Goal: Transaction & Acquisition: Purchase product/service

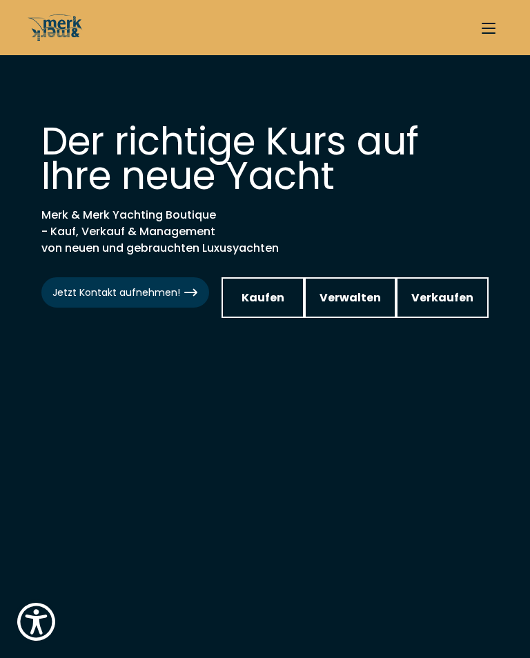
click at [263, 296] on span "Kaufen" at bounding box center [263, 297] width 43 height 17
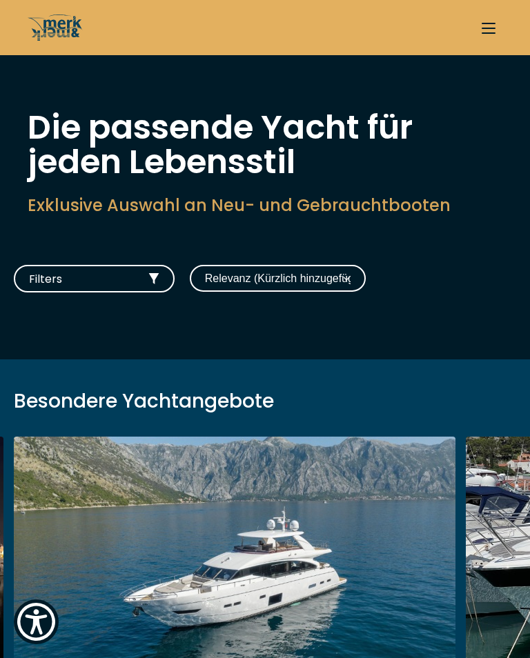
click at [139, 269] on button "Filters" at bounding box center [94, 279] width 161 height 28
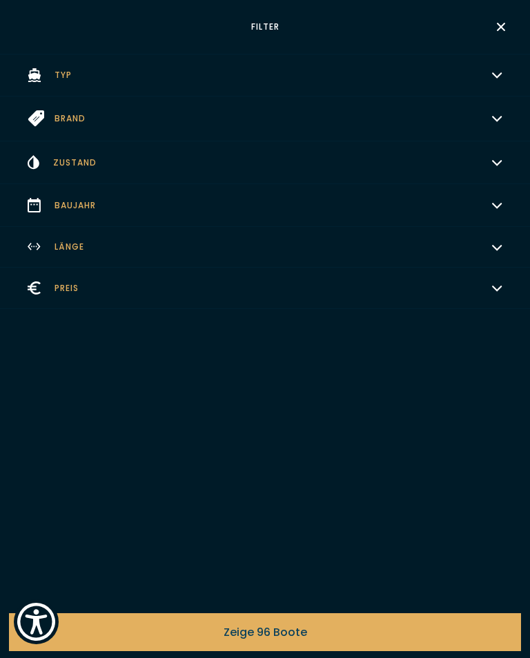
click at [497, 71] on icon "button" at bounding box center [496, 73] width 11 height 11
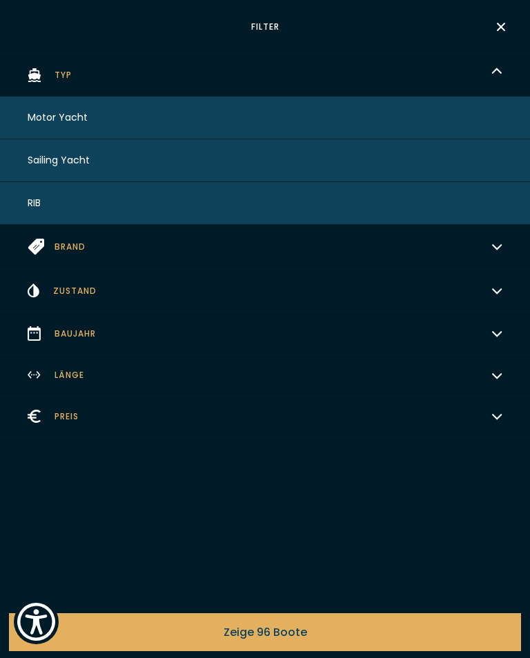
click at [95, 122] on button "Motor Yacht" at bounding box center [265, 118] width 530 height 43
click at [295, 633] on span "Zeige 84 Boote" at bounding box center [265, 632] width 84 height 17
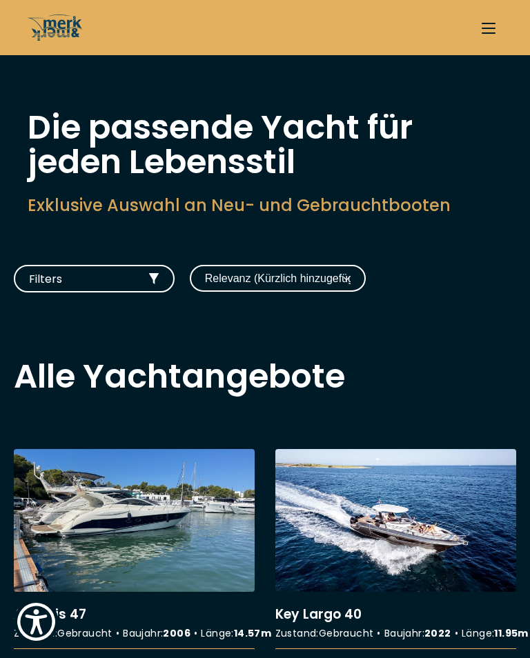
click at [333, 279] on select "Relevanz (Kürzlich hinzugefügt) Baujahr aufsteigend Preis absteigend Preis aufs…" at bounding box center [278, 278] width 176 height 27
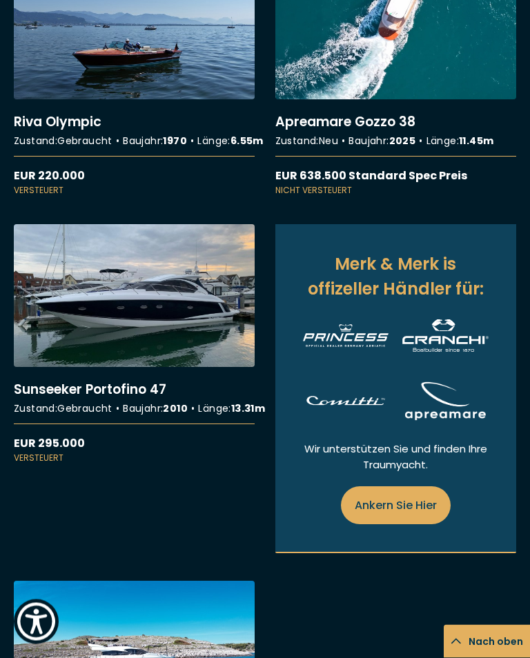
scroll to position [763, 0]
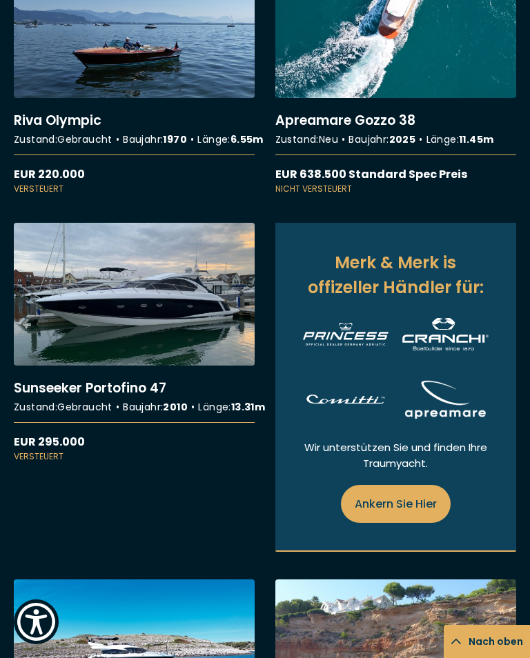
click at [166, 355] on link "More details about Sunseeker Portofino 47" at bounding box center [134, 343] width 241 height 240
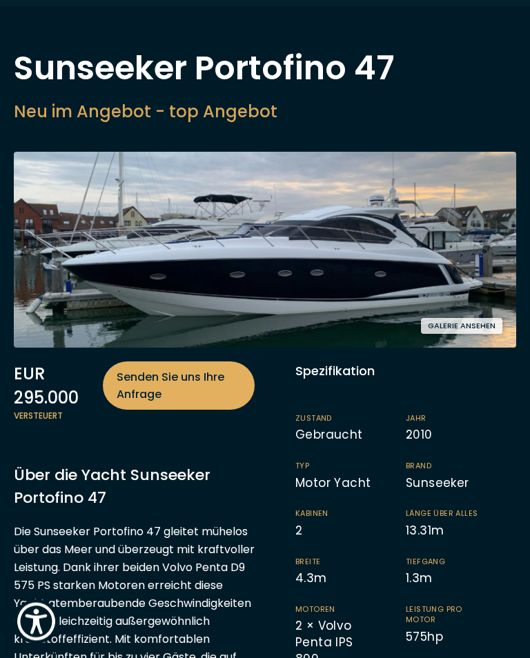
scroll to position [60, 0]
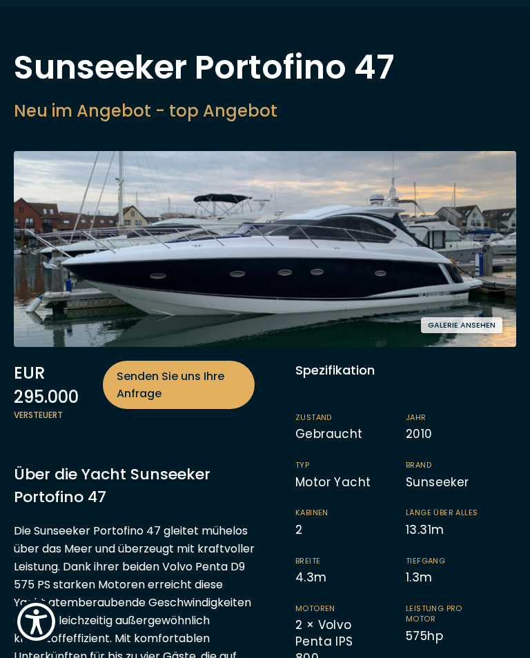
click at [471, 326] on button "Galerie ansehen" at bounding box center [461, 325] width 81 height 16
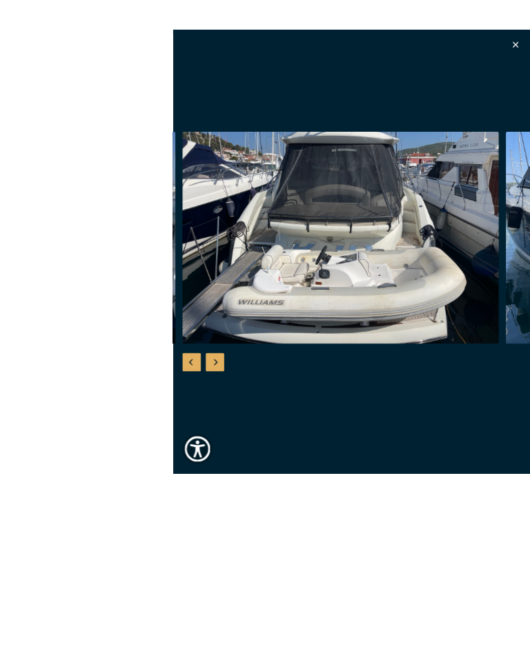
scroll to position [63, 0]
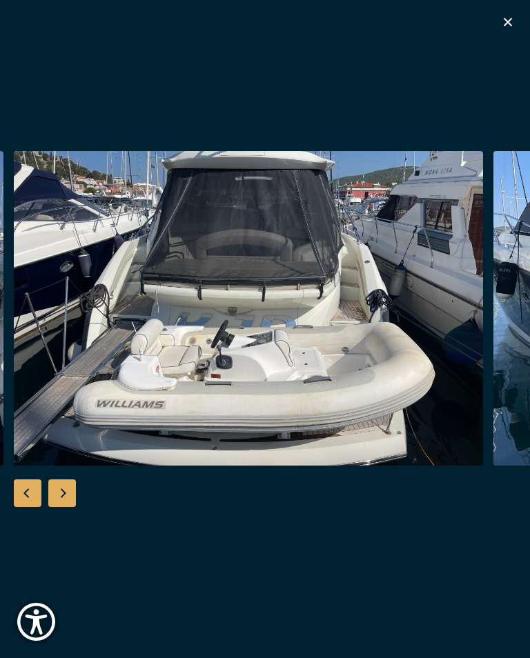
click at [514, 21] on icon "button" at bounding box center [508, 22] width 17 height 17
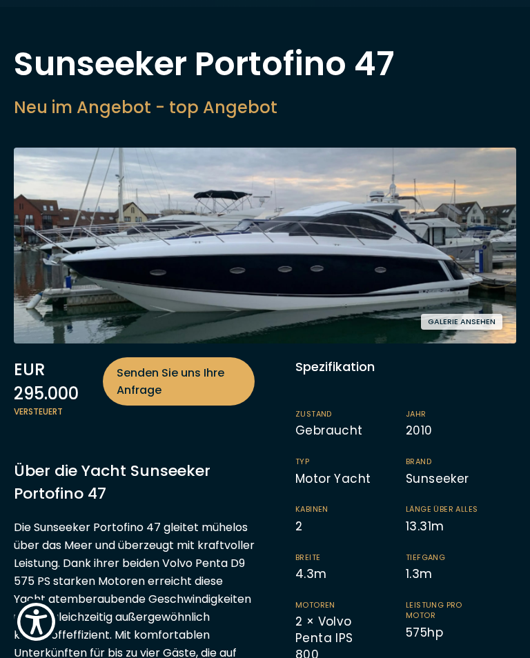
scroll to position [75, 0]
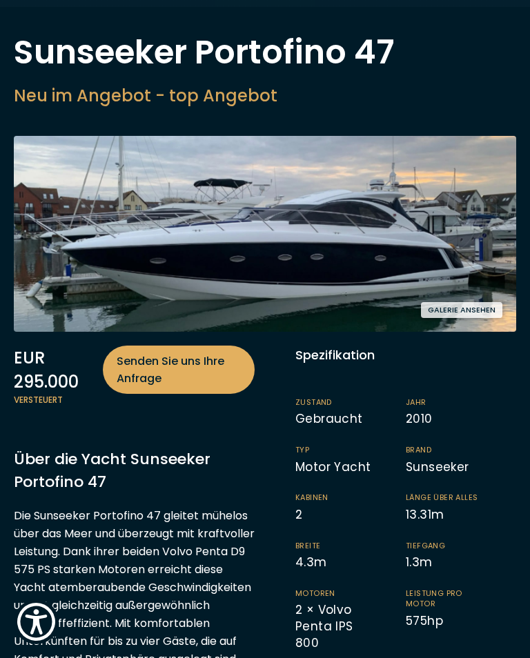
scroll to position [784, 0]
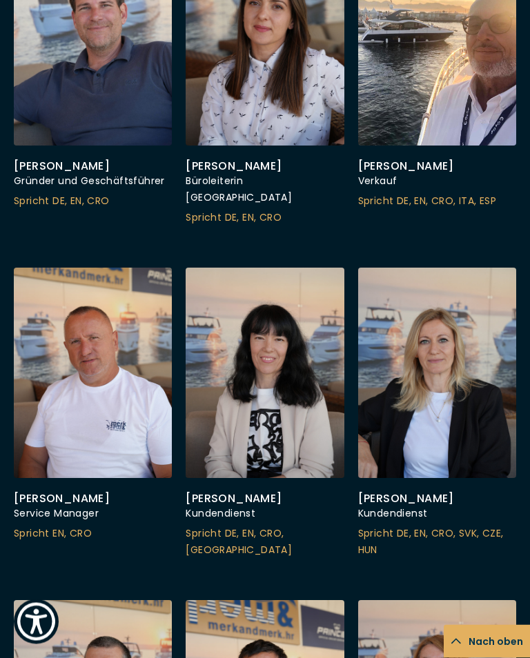
scroll to position [2658, 0]
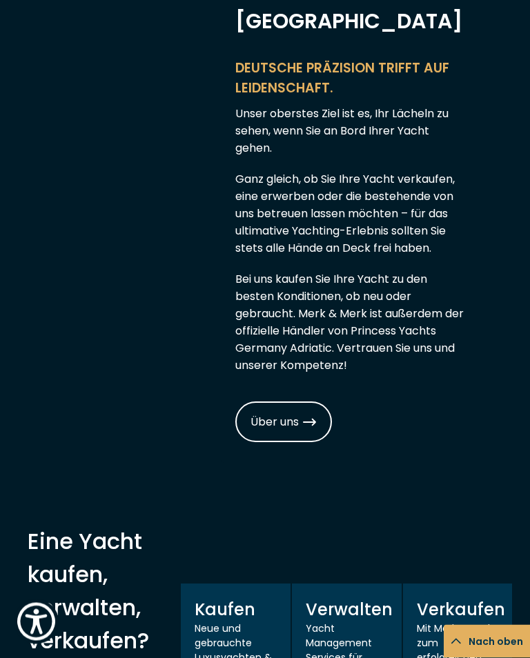
scroll to position [898, 0]
click at [311, 413] on span "Über uns" at bounding box center [283, 421] width 66 height 17
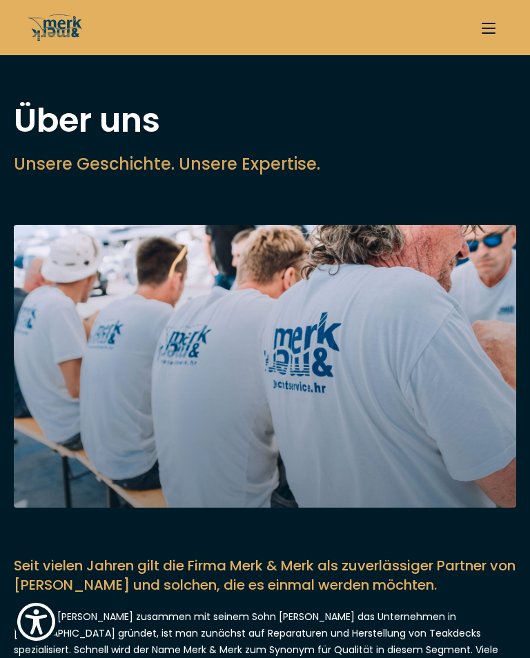
click at [495, 31] on button "button" at bounding box center [489, 28] width 28 height 28
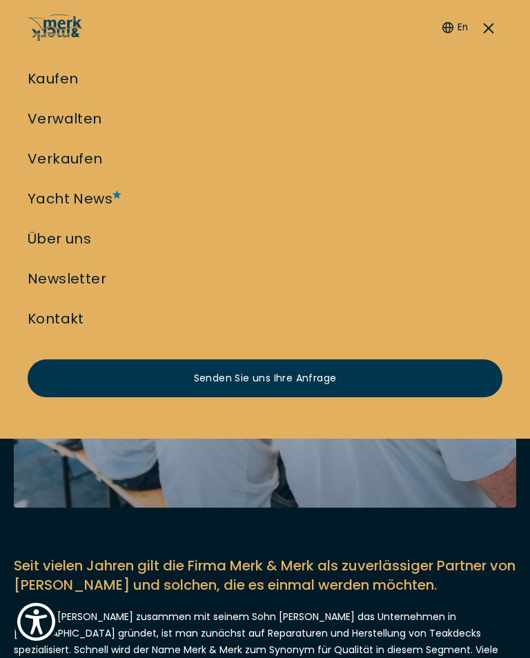
click at [88, 191] on link "Yacht News" at bounding box center [70, 198] width 85 height 19
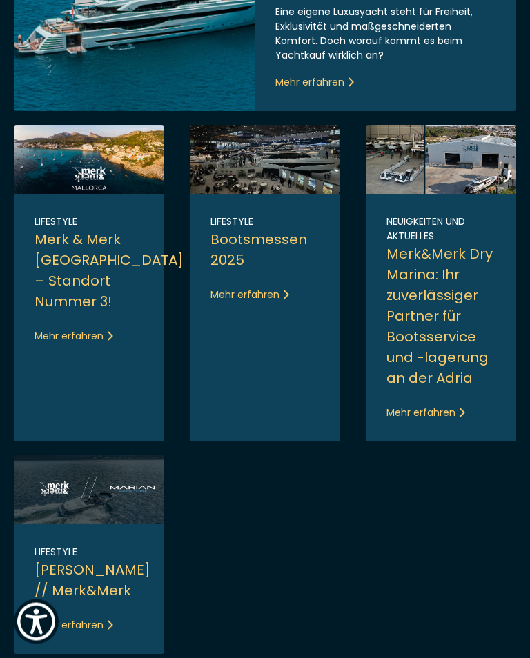
scroll to position [448, 0]
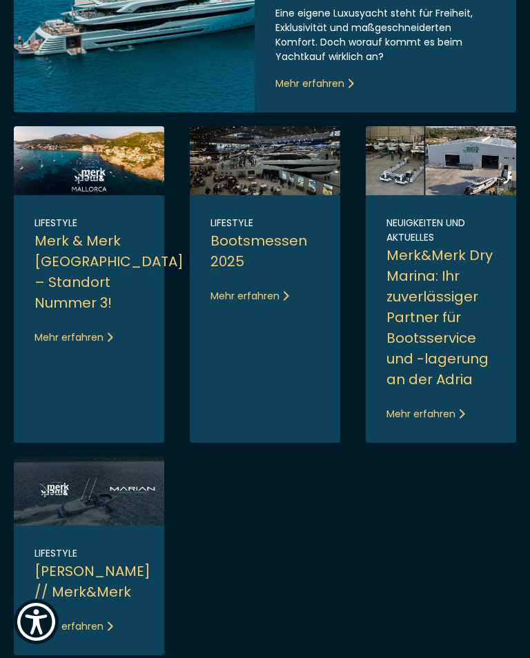
click at [251, 305] on link "Link to post" at bounding box center [265, 284] width 150 height 317
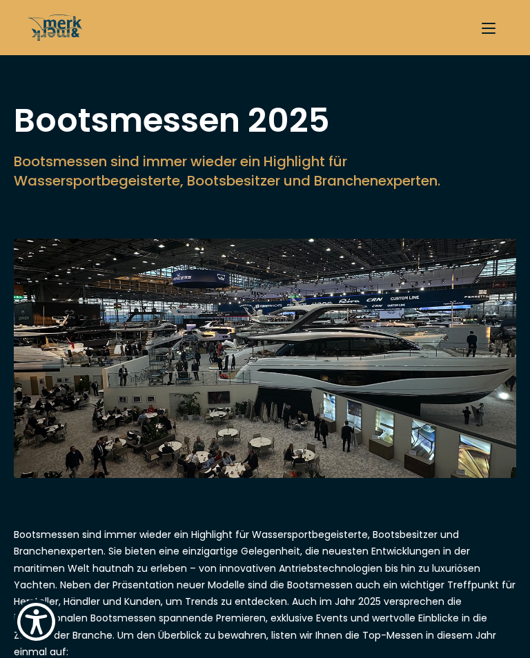
click at [495, 28] on button "button" at bounding box center [489, 28] width 28 height 28
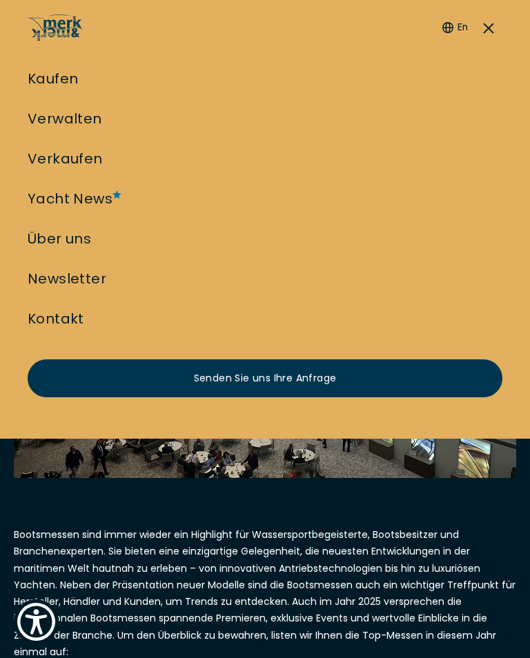
click at [81, 239] on link "Über uns" at bounding box center [59, 238] width 63 height 19
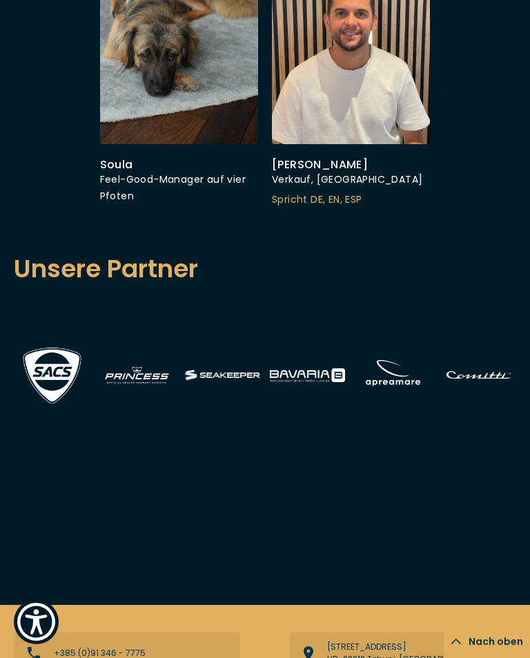
scroll to position [4078, 0]
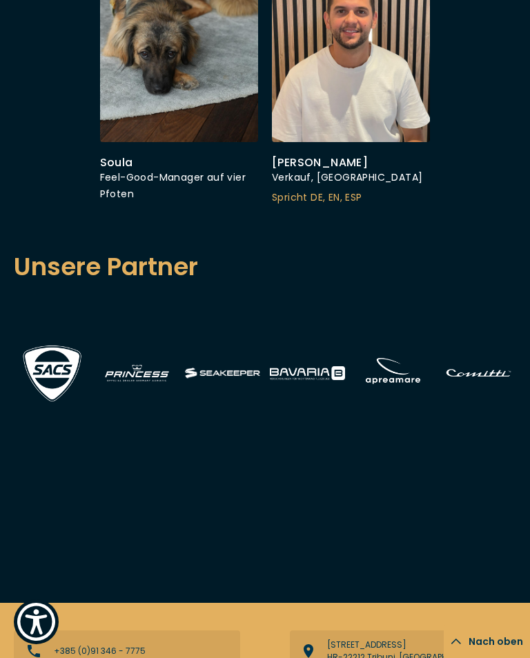
click at [319, 366] on img at bounding box center [307, 373] width 75 height 14
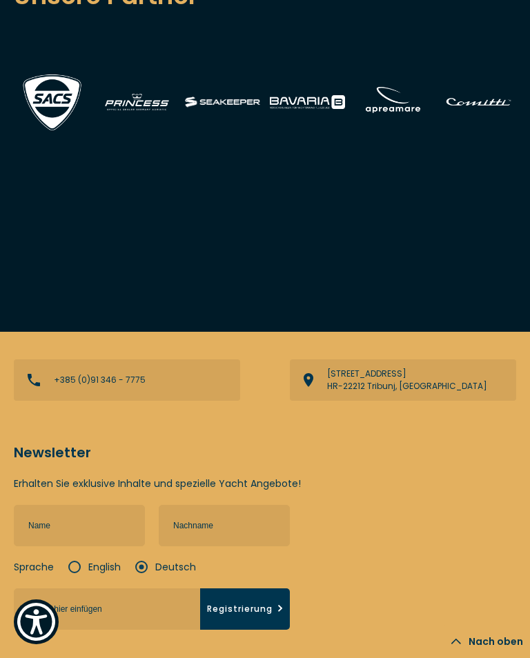
scroll to position [4432, 0]
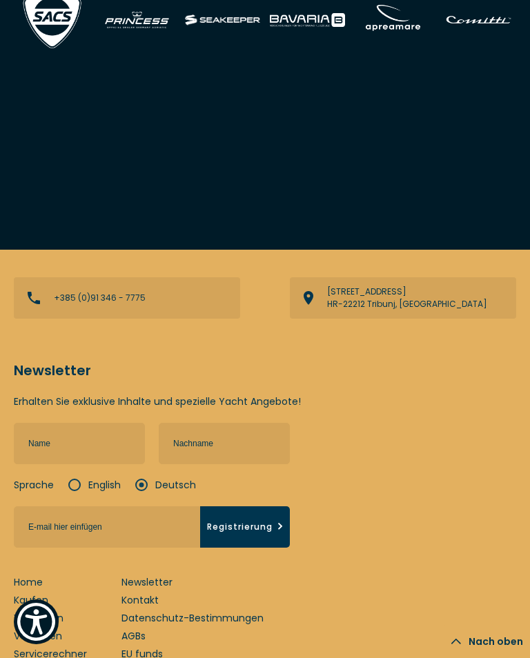
click at [73, 647] on link "Servicerechner" at bounding box center [50, 654] width 73 height 14
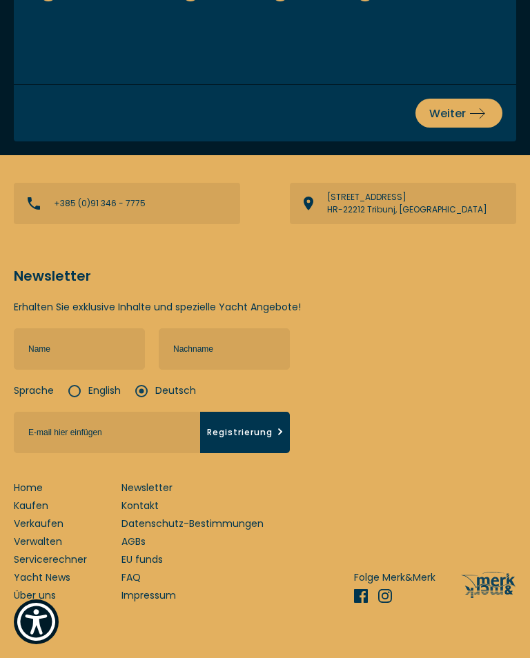
scroll to position [635, 0]
click at [29, 603] on link "Über uns" at bounding box center [35, 596] width 42 height 14
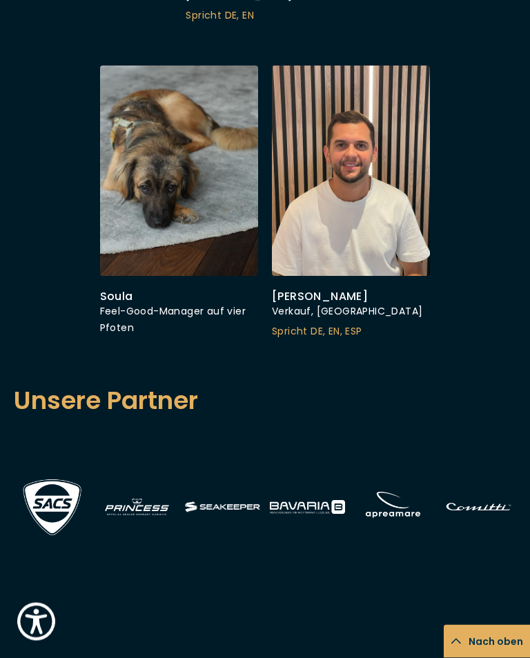
scroll to position [4432, 0]
